Goal: Task Accomplishment & Management: Manage account settings

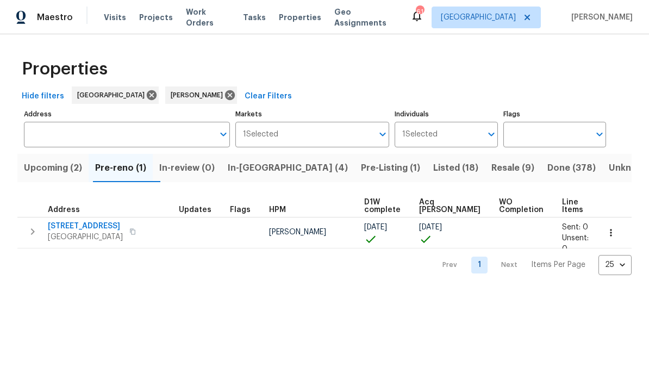
click at [264, 169] on span "In-reno (4)" at bounding box center [288, 167] width 120 height 15
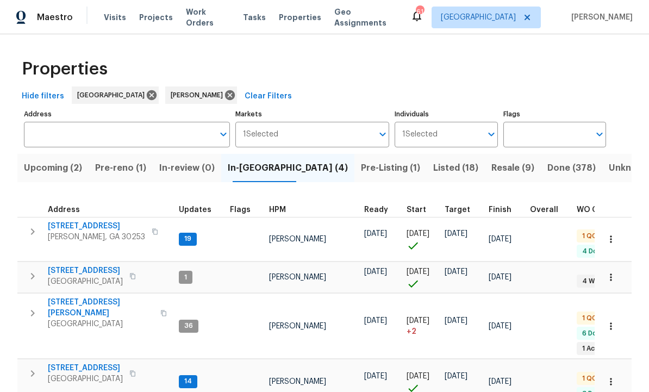
click at [100, 222] on span "[STREET_ADDRESS]" at bounding box center [96, 226] width 97 height 11
click at [264, 169] on span "In-reno (4)" at bounding box center [288, 167] width 120 height 15
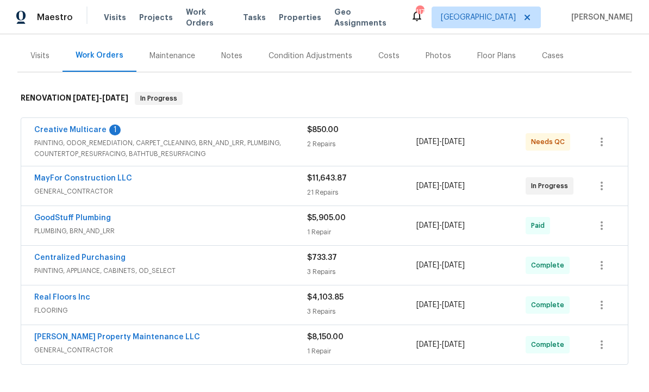
scroll to position [123, 0]
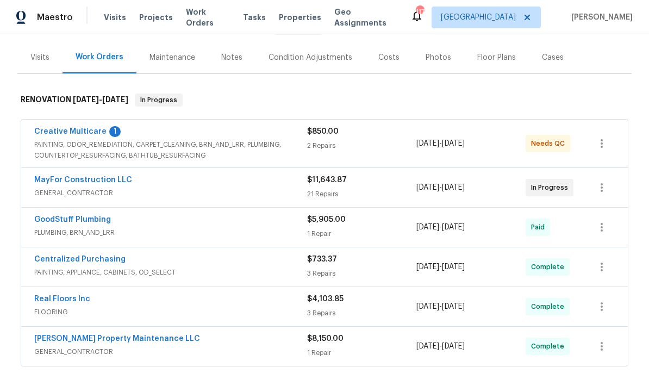
click at [82, 131] on link "Creative Multicare" at bounding box center [70, 132] width 72 height 8
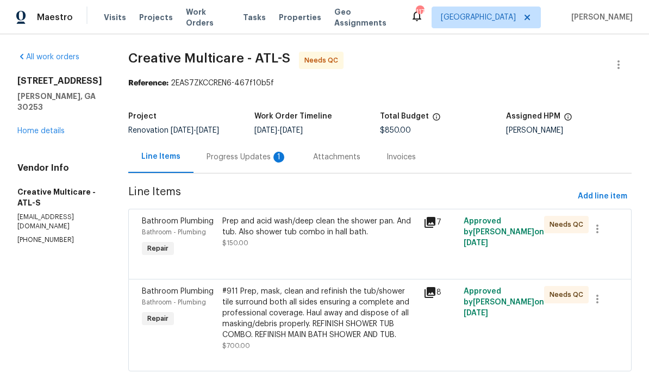
click at [266, 163] on div "Progress Updates 1" at bounding box center [247, 157] width 80 height 11
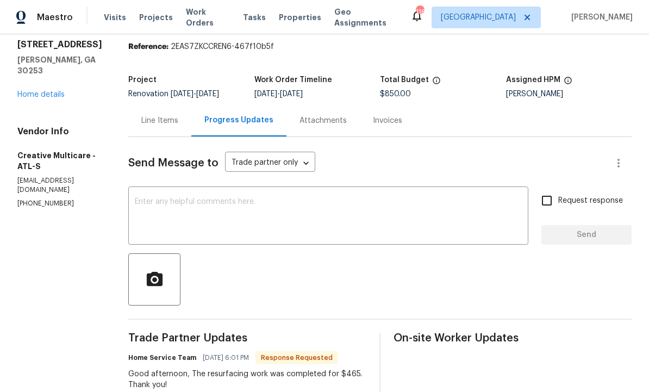
scroll to position [39, 0]
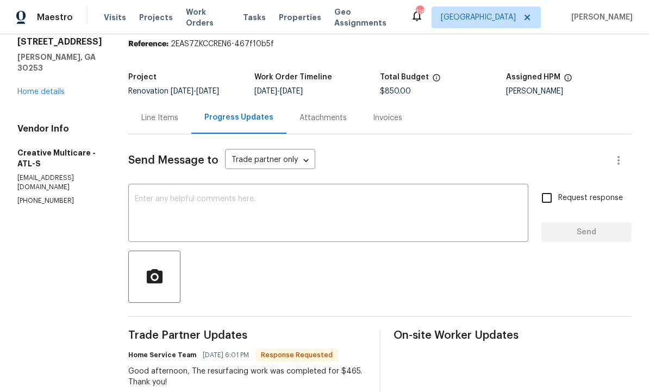
click at [178, 123] on div "Line Items" at bounding box center [159, 118] width 37 height 11
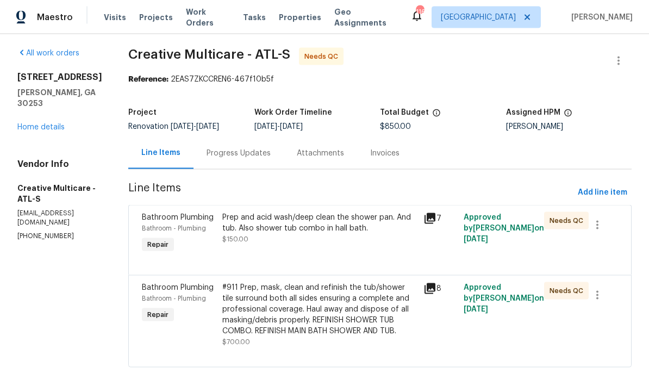
click at [305, 334] on div "#911 Prep, mask, clean and refinish the tub/shower tile surround both all sides…" at bounding box center [319, 309] width 195 height 54
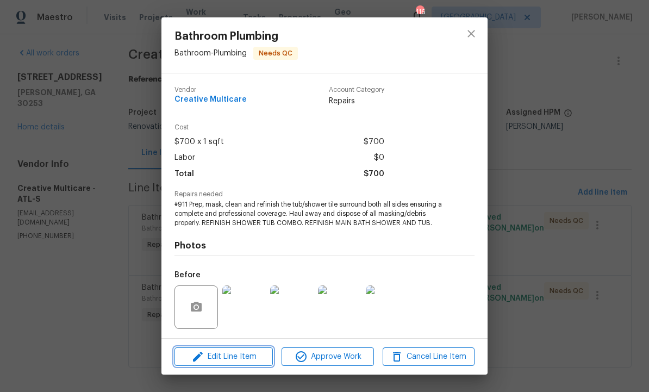
click at [238, 364] on span "Edit Line Item" at bounding box center [224, 357] width 92 height 14
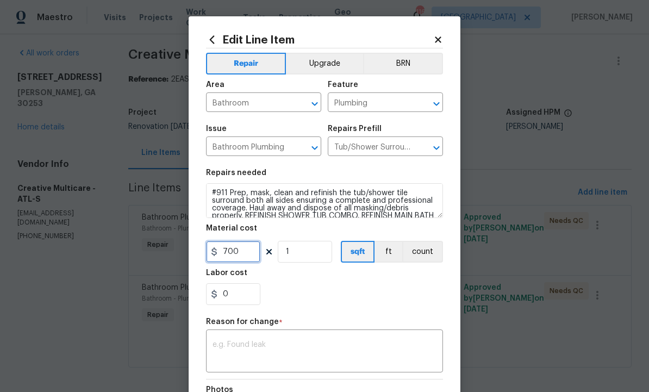
click at [250, 253] on input "700" at bounding box center [233, 252] width 54 height 22
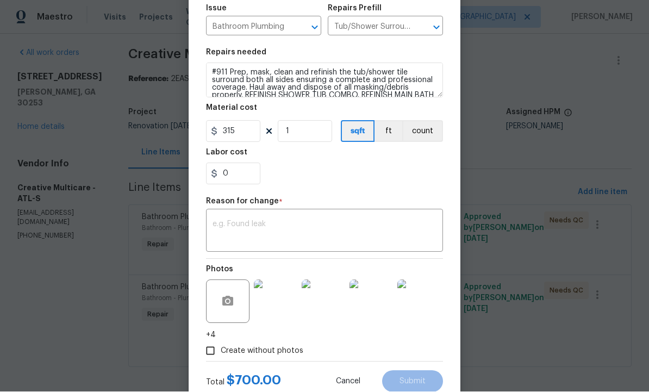
scroll to position [120, 0]
type input "315"
click at [272, 226] on textarea at bounding box center [325, 232] width 224 height 23
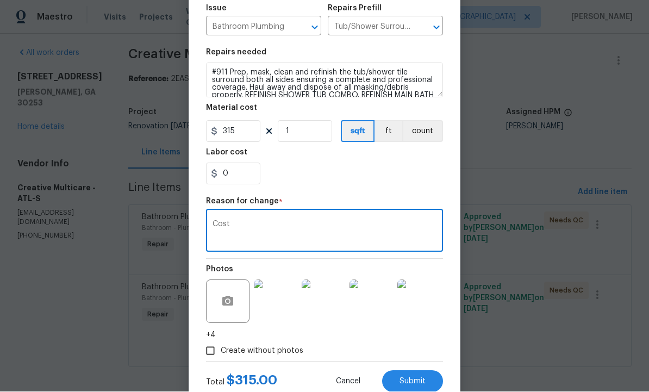
type textarea "Cost"
click at [414, 380] on span "Submit" at bounding box center [413, 382] width 26 height 8
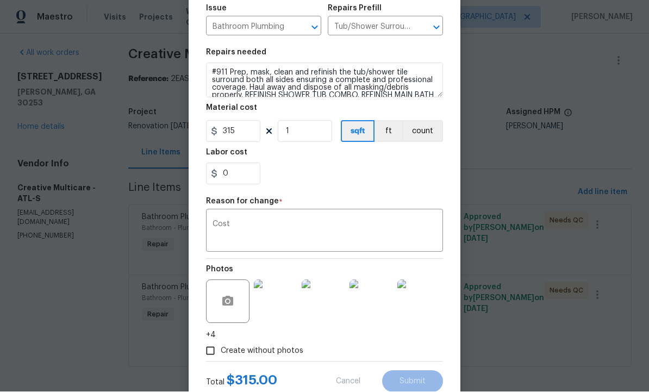
type input "700"
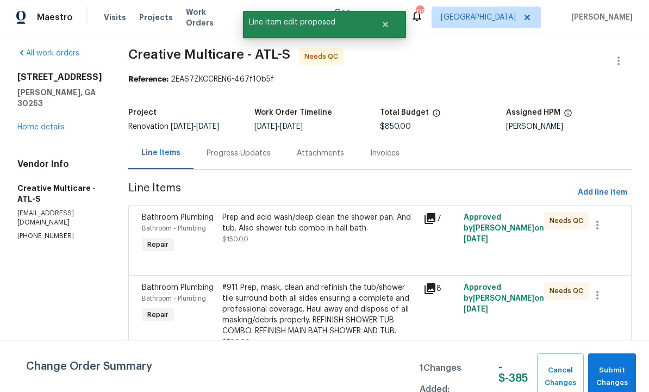
scroll to position [0, 0]
click at [617, 389] on span "Submit Changes" at bounding box center [612, 376] width 37 height 25
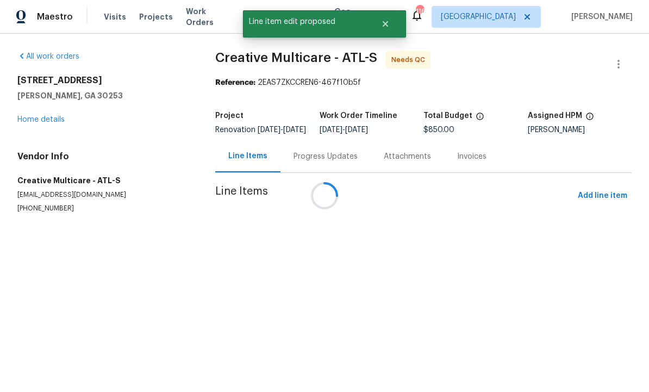
scroll to position [1, 0]
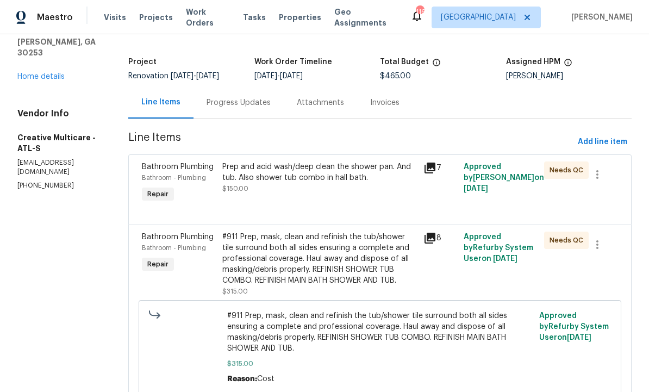
scroll to position [54, 0]
click at [260, 109] on div "Progress Updates" at bounding box center [239, 103] width 64 height 11
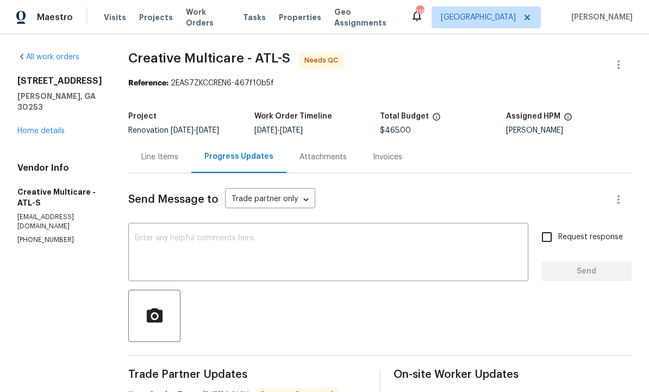
click at [178, 159] on div "Line Items" at bounding box center [159, 157] width 37 height 11
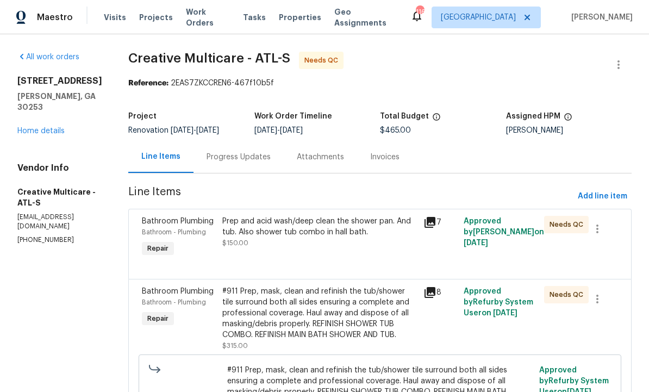
click at [335, 246] on div "Prep and acid wash/deep clean the shower pan. And tub. Also shower tub combo in…" at bounding box center [319, 232] width 195 height 33
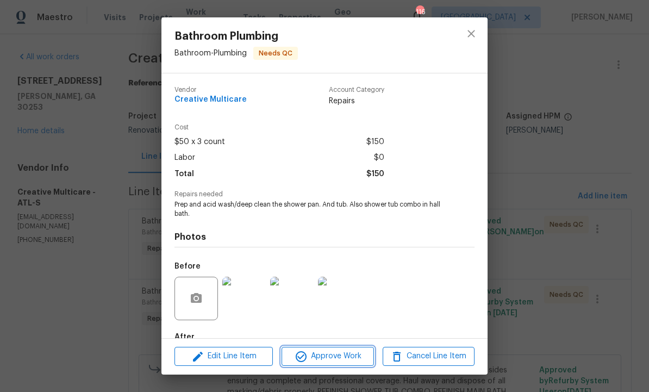
click at [329, 354] on span "Approve Work" at bounding box center [327, 357] width 85 height 14
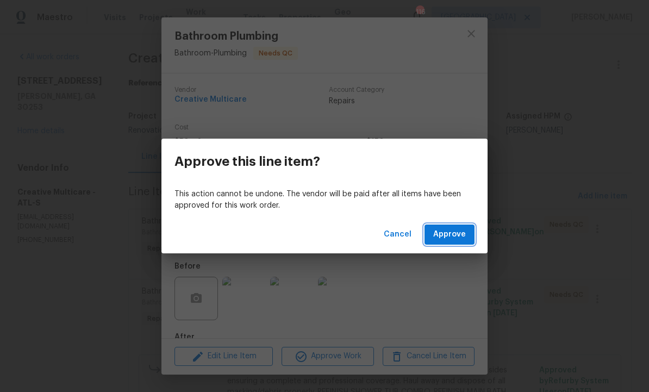
click at [446, 229] on span "Approve" at bounding box center [449, 235] width 33 height 14
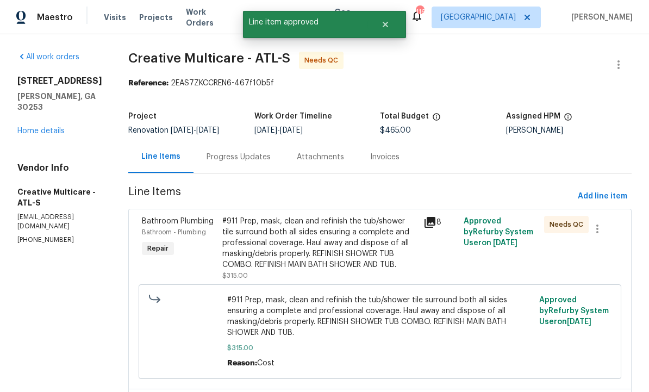
click at [357, 245] on div "#911 Prep, mask, clean and refinish the tub/shower tile surround both all sides…" at bounding box center [319, 243] width 195 height 54
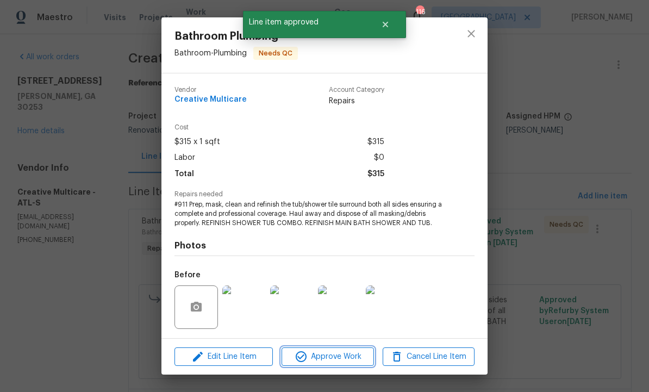
click at [337, 353] on span "Approve Work" at bounding box center [327, 357] width 85 height 14
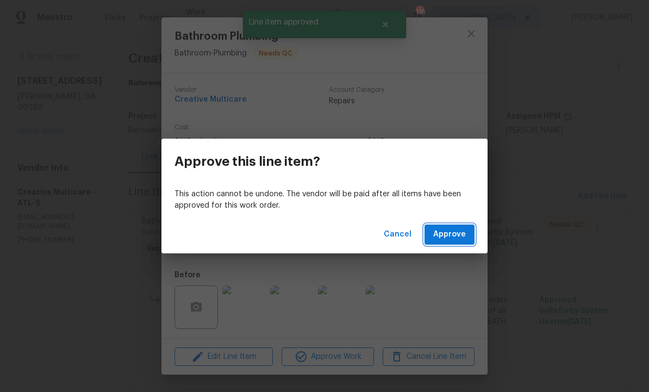
click at [452, 233] on span "Approve" at bounding box center [449, 235] width 33 height 14
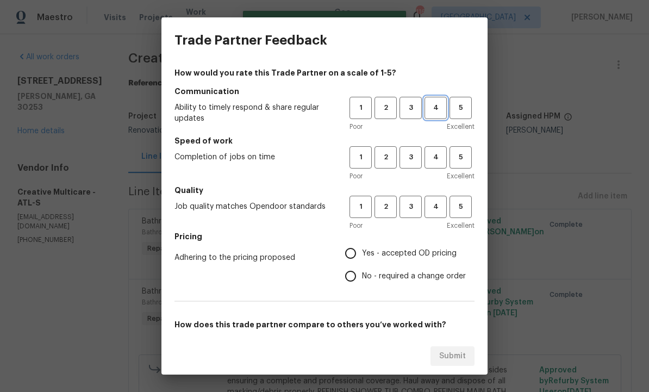
click at [438, 107] on span "4" at bounding box center [436, 108] width 20 height 13
click at [434, 150] on button "4" at bounding box center [436, 157] width 22 height 22
click at [434, 204] on span "4" at bounding box center [436, 207] width 20 height 13
click at [356, 247] on input "Yes - accepted OD pricing" at bounding box center [350, 253] width 23 height 23
radio input "true"
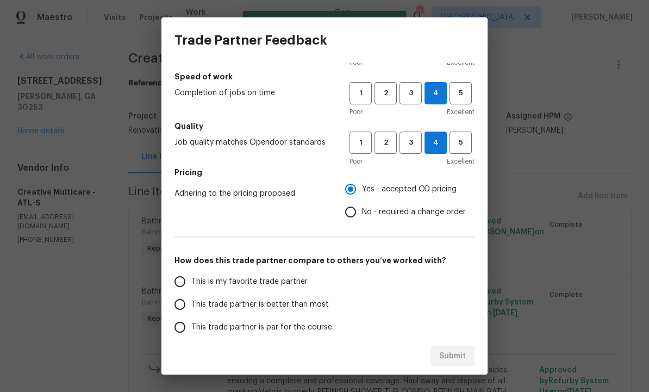
scroll to position [88, 0]
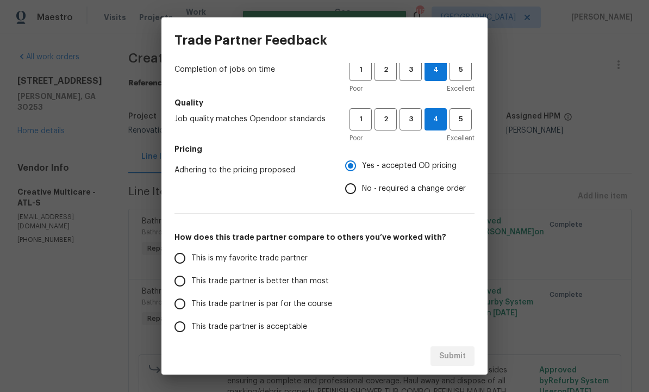
click at [186, 276] on input "This trade partner is better than most" at bounding box center [180, 281] width 23 height 23
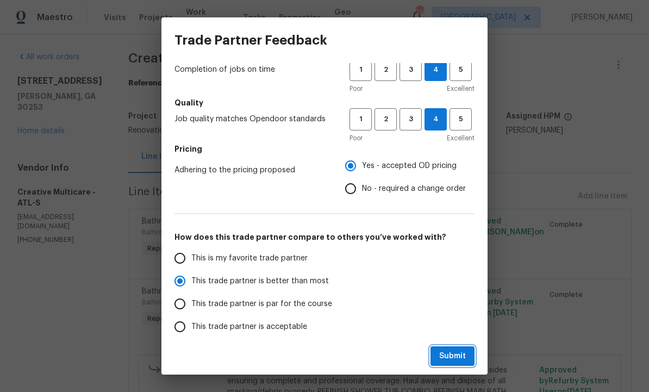
click at [455, 356] on span "Submit" at bounding box center [452, 357] width 27 height 14
radio input "true"
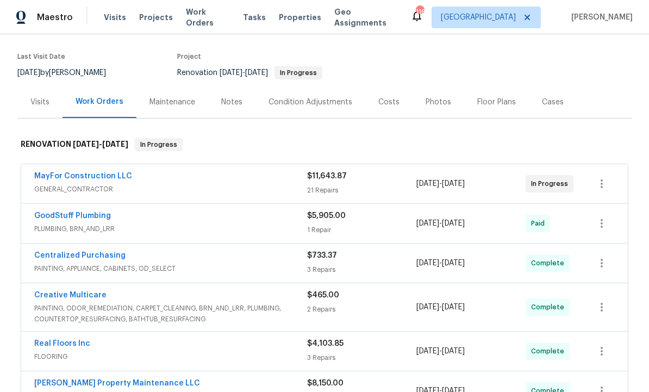
scroll to position [51, 0]
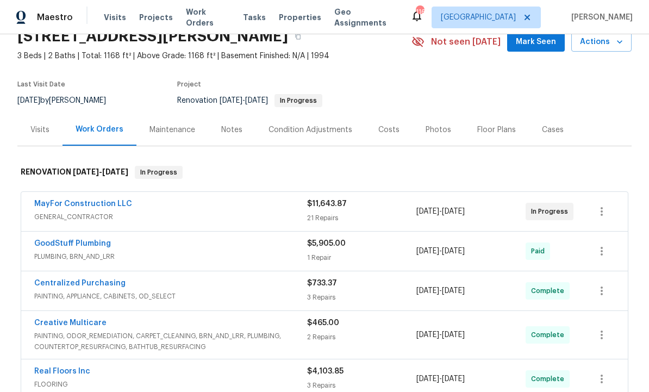
click at [92, 201] on link "MayFor Construction LLC" at bounding box center [83, 204] width 98 height 8
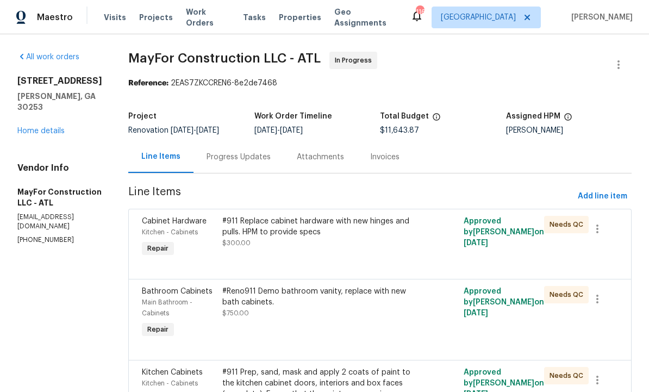
click at [250, 151] on div "Progress Updates" at bounding box center [239, 157] width 90 height 32
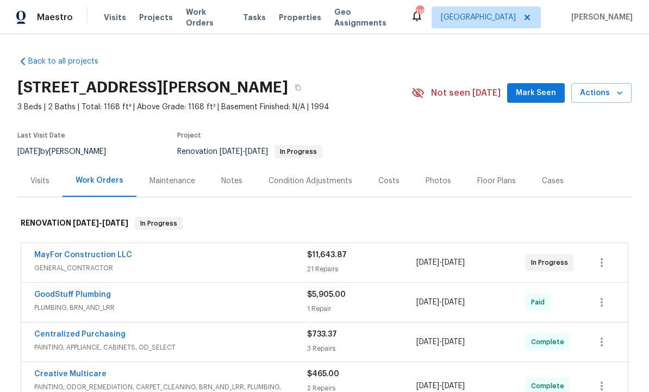
click at [226, 183] on div "Notes" at bounding box center [231, 181] width 21 height 11
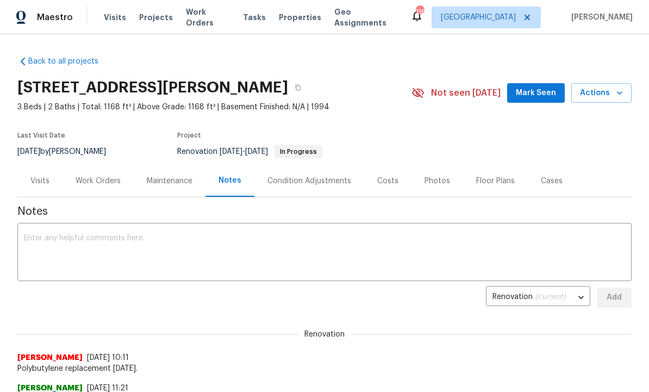
click at [139, 246] on textarea at bounding box center [324, 253] width 601 height 38
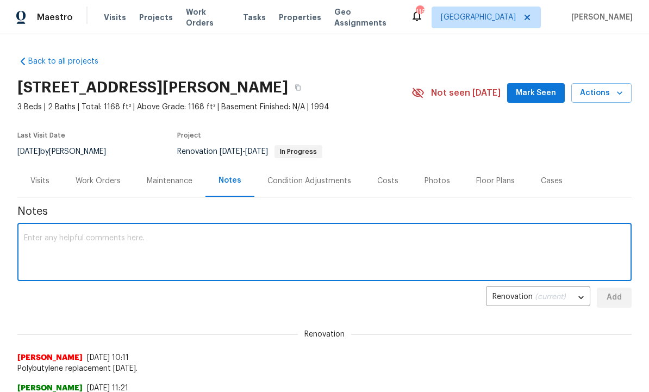
click at [98, 179] on div "Work Orders" at bounding box center [98, 181] width 45 height 11
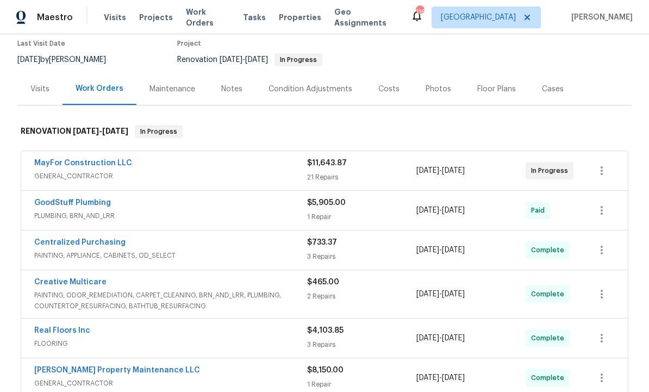
scroll to position [32, 0]
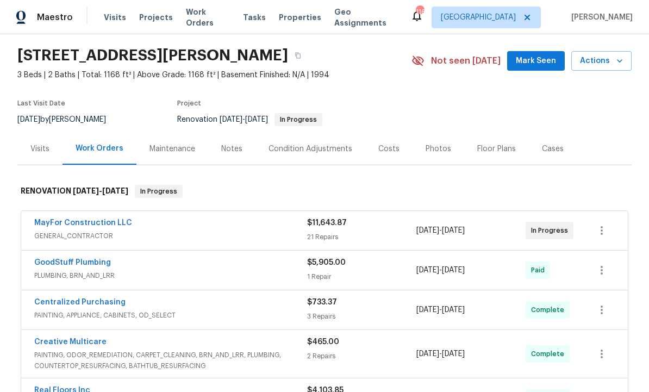
click at [234, 151] on div "Notes" at bounding box center [231, 149] width 21 height 11
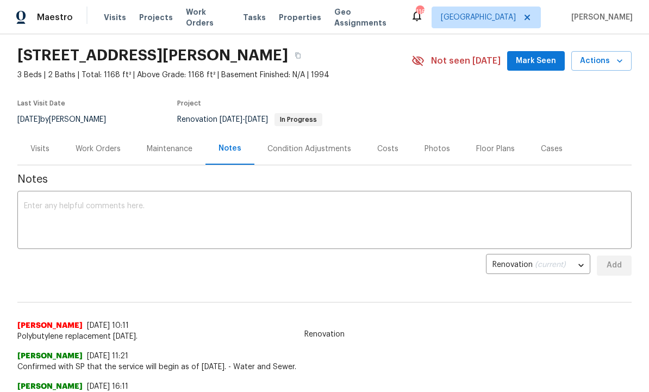
click at [184, 217] on textarea at bounding box center [324, 221] width 601 height 38
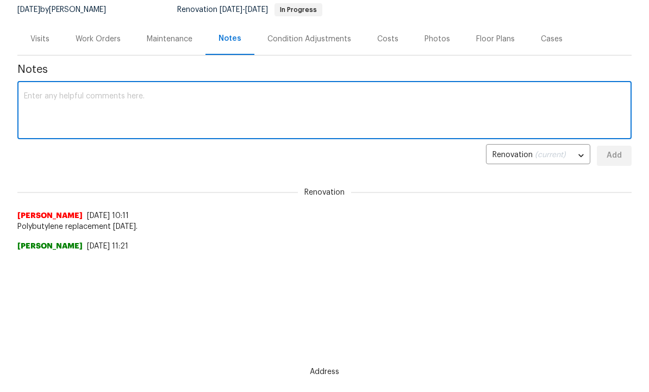
click at [388, 36] on div "Costs" at bounding box center [387, 39] width 21 height 11
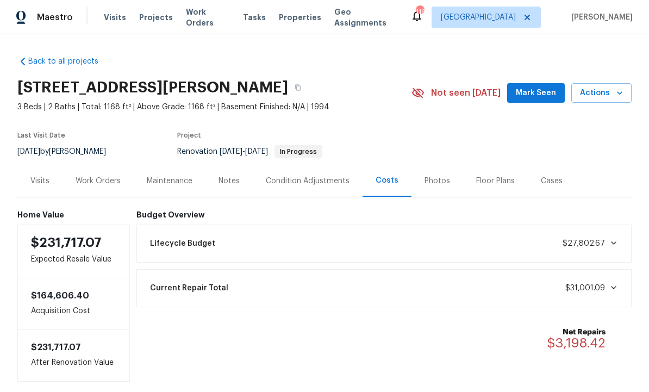
scroll to position [9, 0]
click at [105, 176] on div "Work Orders" at bounding box center [98, 181] width 45 height 11
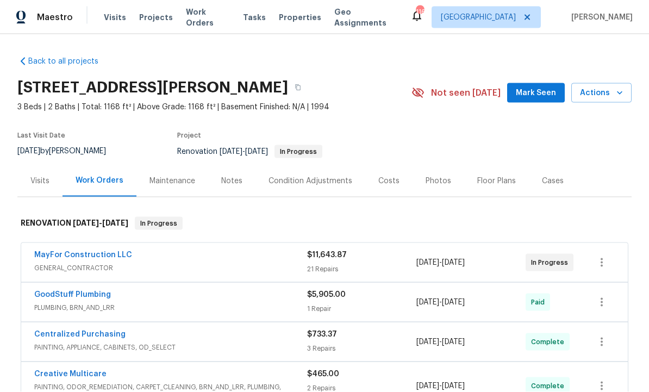
click at [233, 176] on div "Notes" at bounding box center [231, 181] width 21 height 11
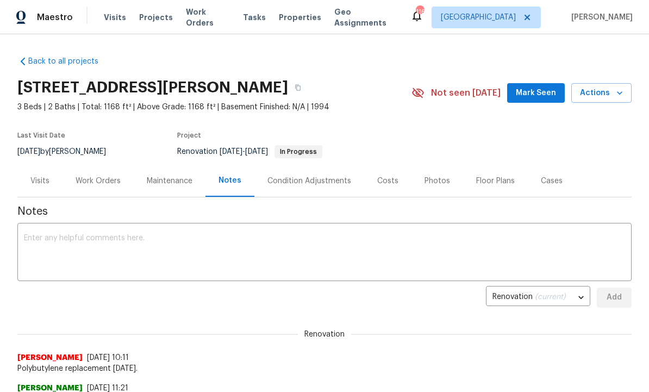
click at [95, 179] on div "Work Orders" at bounding box center [98, 181] width 45 height 11
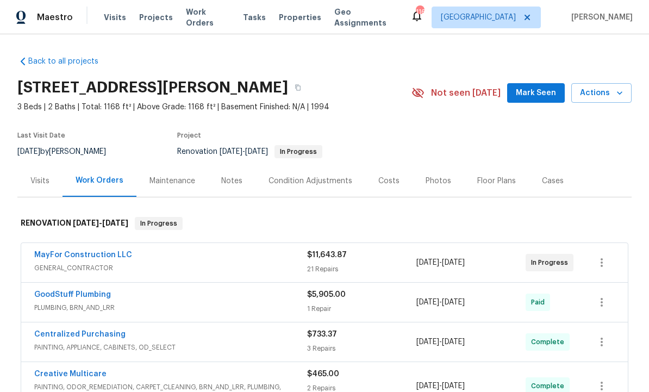
click at [105, 254] on link "MayFor Construction LLC" at bounding box center [83, 255] width 98 height 8
click at [539, 84] on button "Mark Seen" at bounding box center [536, 93] width 58 height 20
click at [226, 187] on div "Notes" at bounding box center [231, 181] width 47 height 32
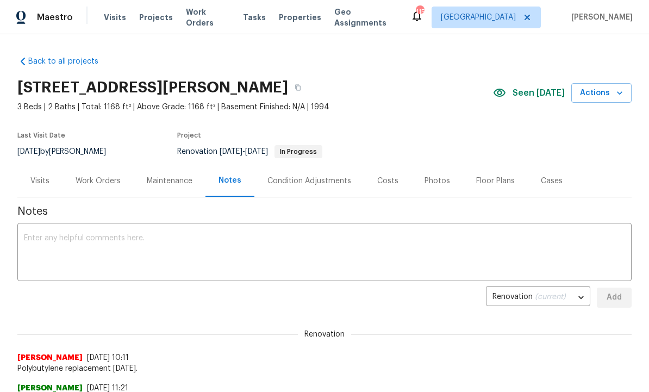
click at [120, 243] on textarea at bounding box center [324, 253] width 601 height 38
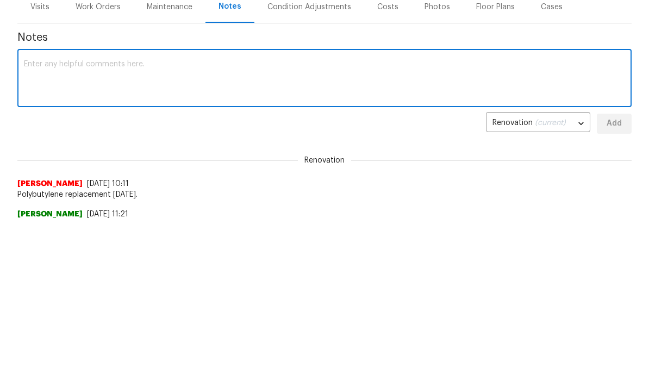
scroll to position [173, 0]
click at [113, 73] on textarea at bounding box center [324, 80] width 601 height 38
type textarea "GC finishing up today. QC tomorrow"
click at [608, 122] on span "Add" at bounding box center [614, 124] width 17 height 14
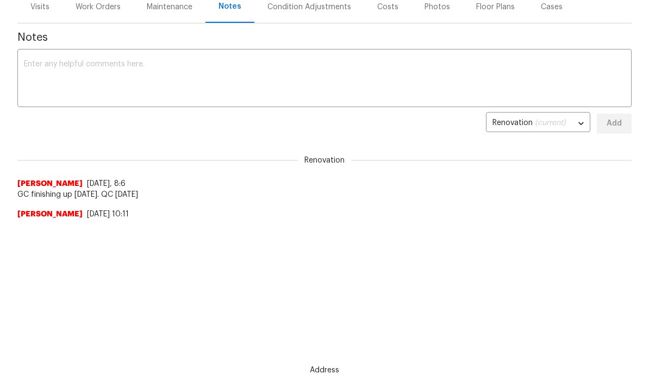
scroll to position [0, 0]
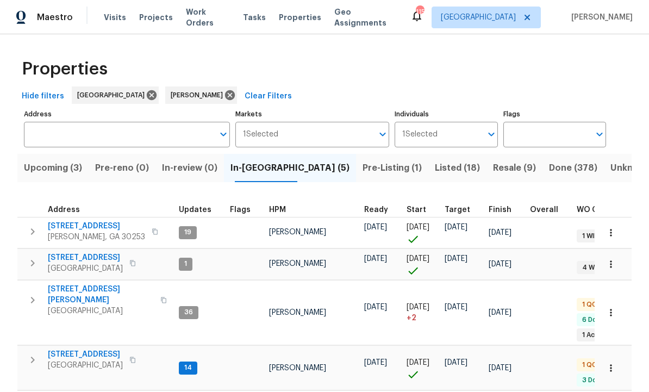
scroll to position [9, 0]
click at [610, 259] on icon "button" at bounding box center [611, 264] width 11 height 11
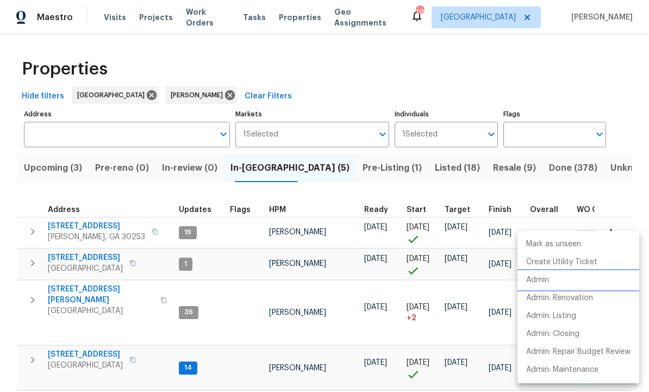
click at [557, 280] on li "Admin" at bounding box center [579, 280] width 122 height 18
click at [265, 175] on div at bounding box center [324, 196] width 649 height 392
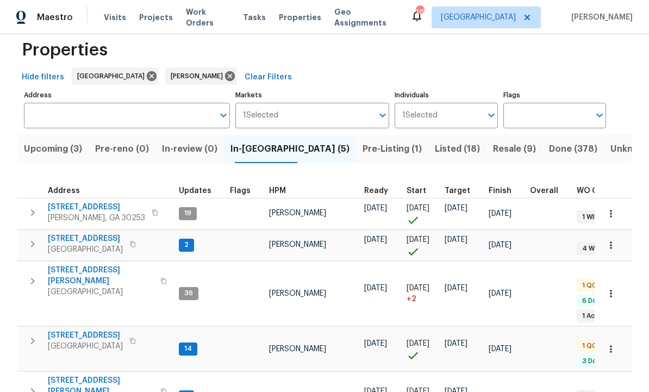
scroll to position [0, 0]
click at [80, 270] on span "[STREET_ADDRESS][PERSON_NAME]" at bounding box center [101, 276] width 106 height 22
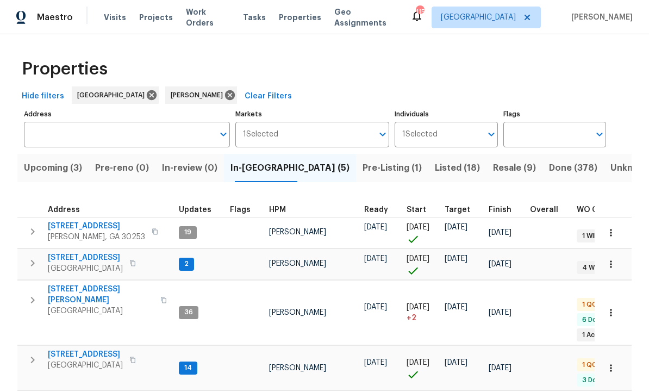
click at [435, 164] on span "Listed (18)" at bounding box center [457, 167] width 45 height 15
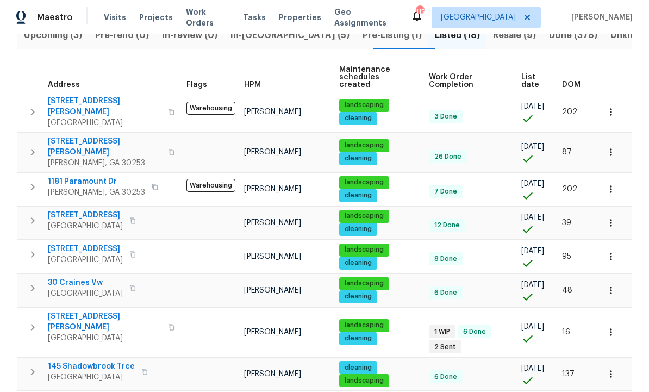
scroll to position [135, 0]
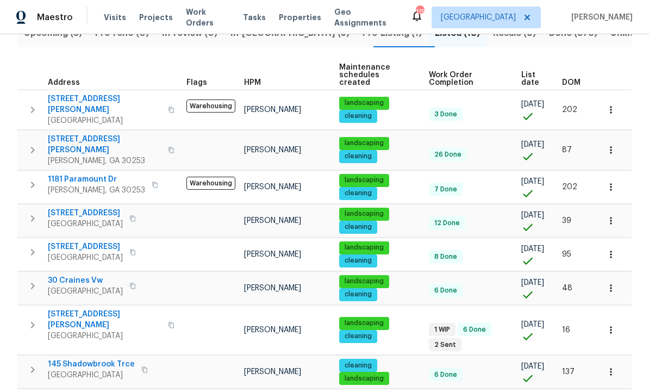
click at [79, 309] on span "[STREET_ADDRESS][PERSON_NAME]" at bounding box center [105, 320] width 114 height 22
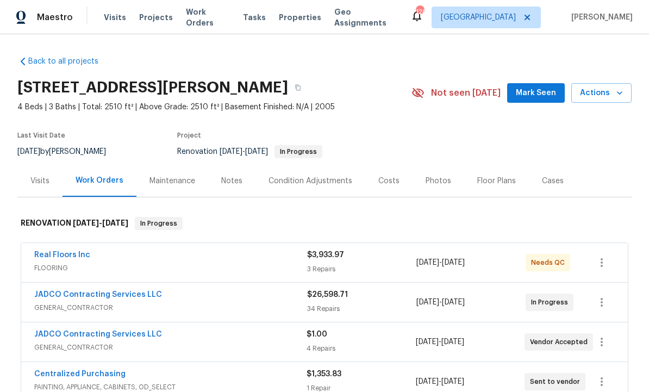
click at [539, 90] on span "Mark Seen" at bounding box center [536, 93] width 40 height 14
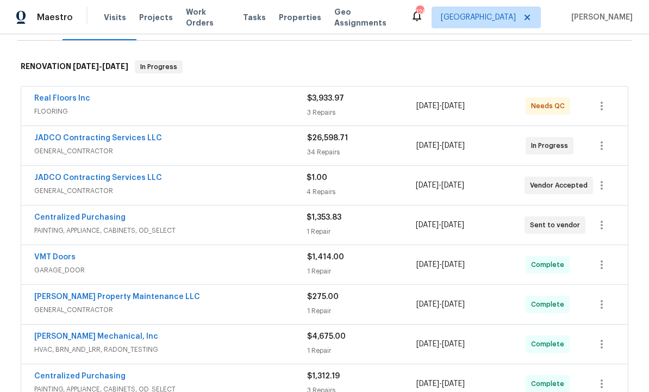
scroll to position [155, 0]
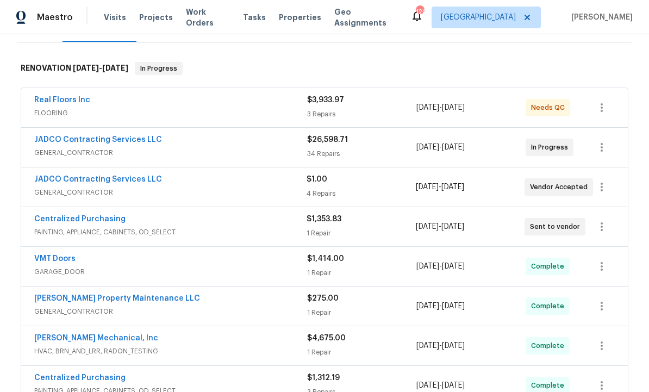
click at [133, 143] on link "JADCO Contracting Services LLC" at bounding box center [98, 140] width 128 height 8
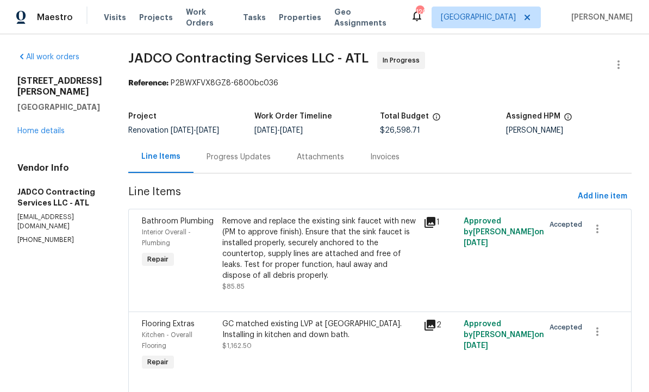
click at [269, 156] on div "Progress Updates" at bounding box center [239, 157] width 64 height 11
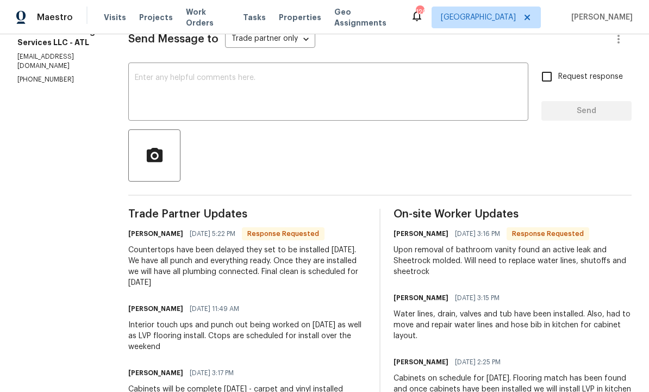
scroll to position [162, 0]
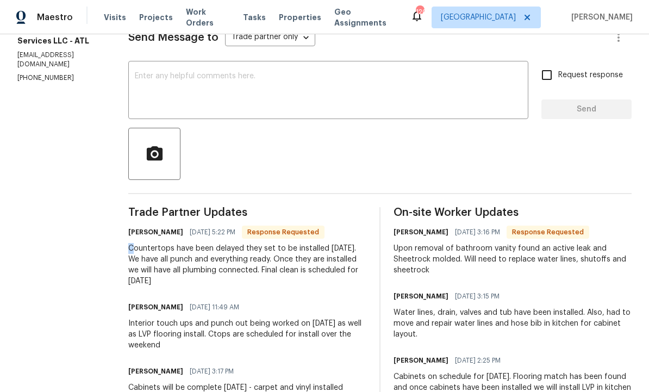
click at [134, 303] on div "All work orders 280 Hoglen Dr Covington, GA 30016 Home details Vendor Info JADC…" at bounding box center [324, 388] width 649 height 1033
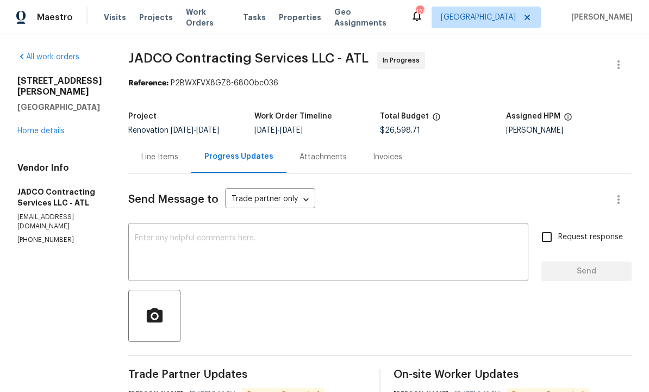
scroll to position [0, 0]
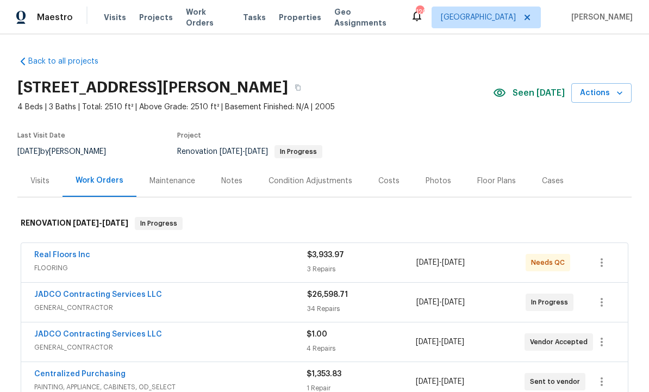
click at [228, 173] on div "Notes" at bounding box center [231, 181] width 47 height 32
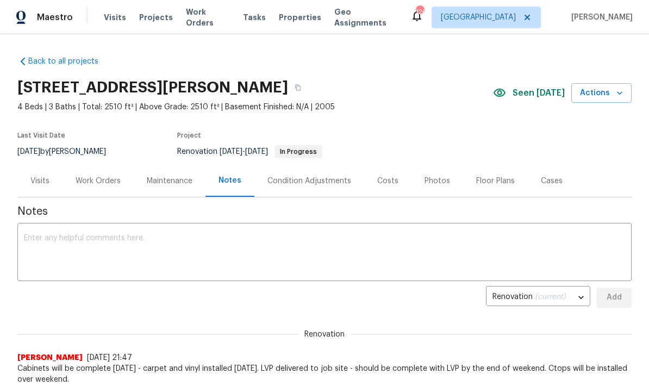
click at [208, 250] on textarea at bounding box center [324, 253] width 601 height 38
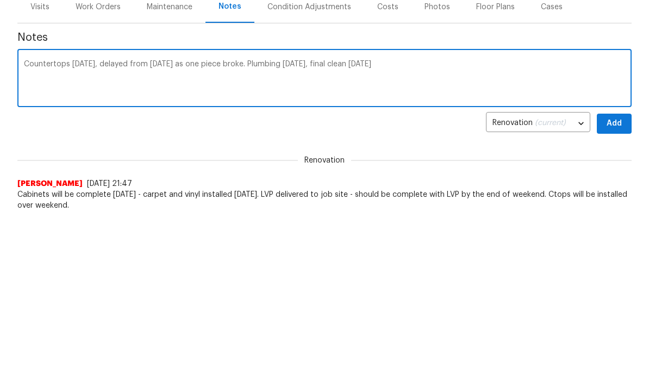
type textarea "Countertops [DATE], delayed from [DATE] as one piece broke. Plumbing [DATE], fi…"
click at [620, 291] on span "Add" at bounding box center [614, 298] width 17 height 14
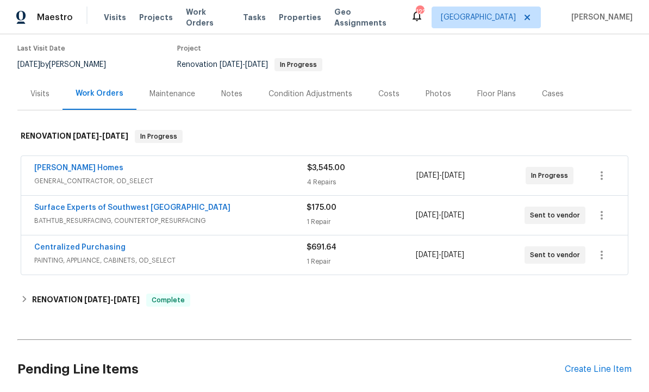
scroll to position [85, 0]
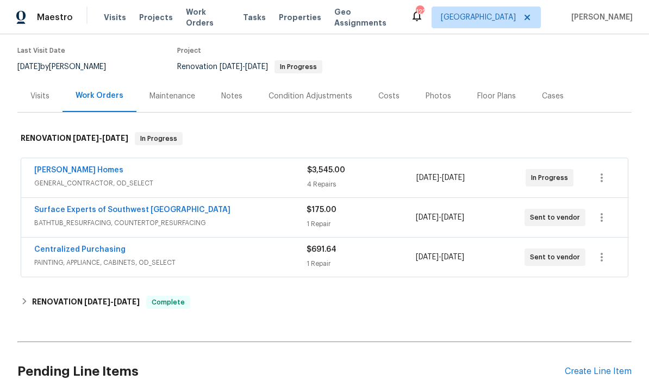
click at [77, 170] on link "[PERSON_NAME] Homes" at bounding box center [78, 170] width 89 height 8
